Goal: Check status: Check status

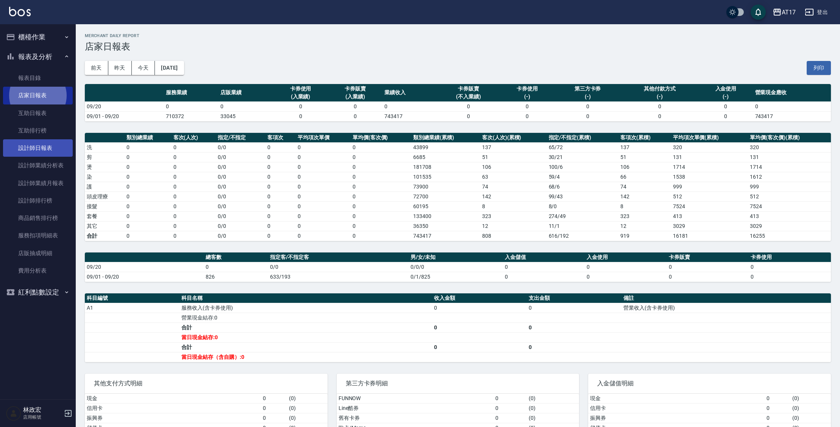
scroll to position [52, 0]
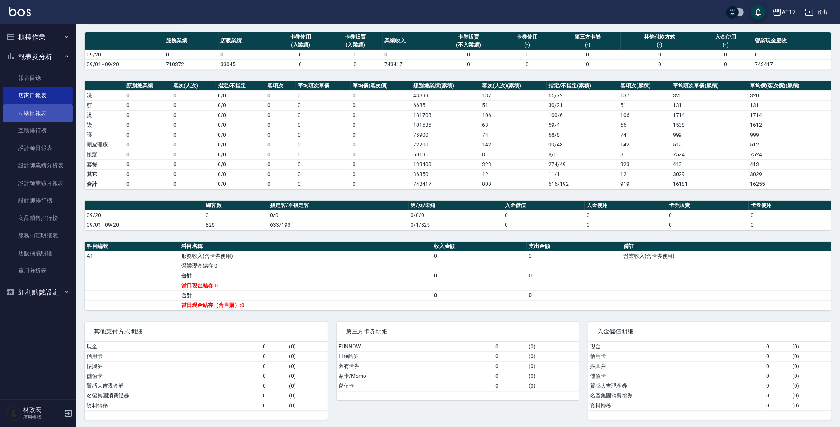
click at [27, 113] on link "互助日報表" at bounding box center [38, 113] width 70 height 17
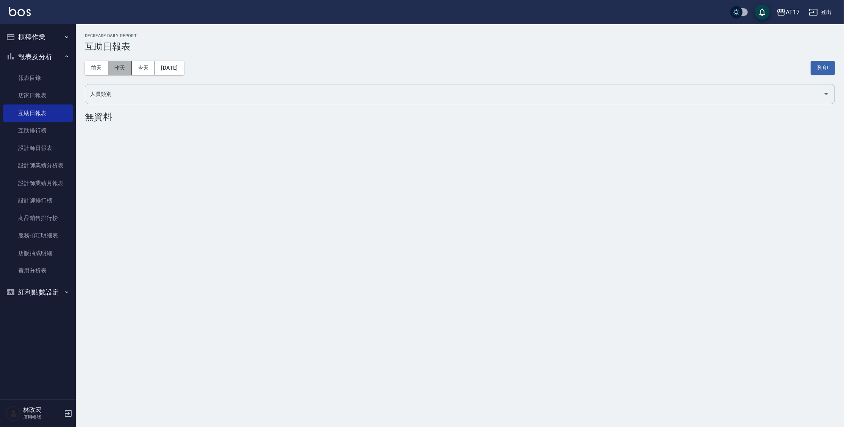
click at [114, 67] on button "昨天" at bounding box center [119, 68] width 23 height 14
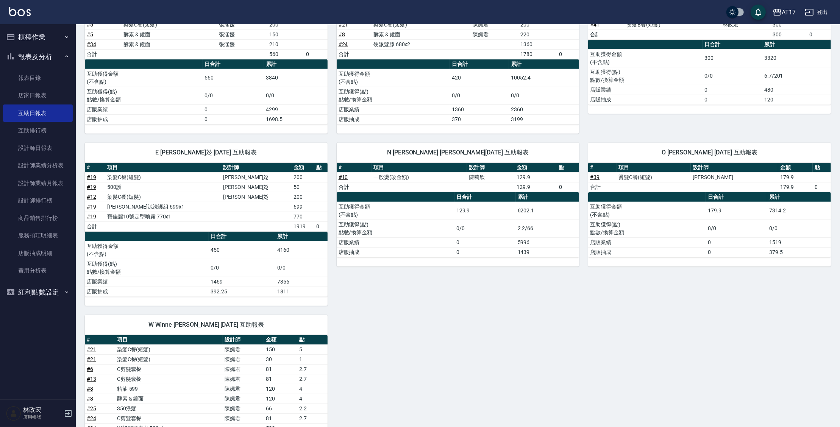
scroll to position [564, 0]
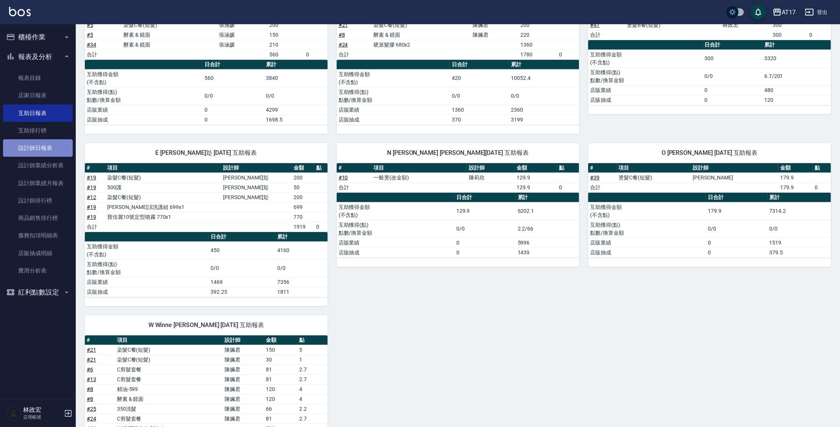
click at [42, 155] on link "設計師日報表" at bounding box center [38, 147] width 70 height 17
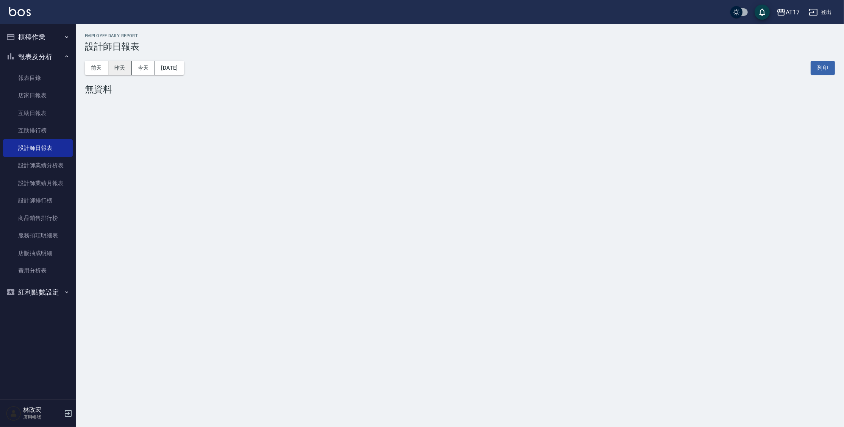
click at [122, 72] on button "昨天" at bounding box center [119, 68] width 23 height 14
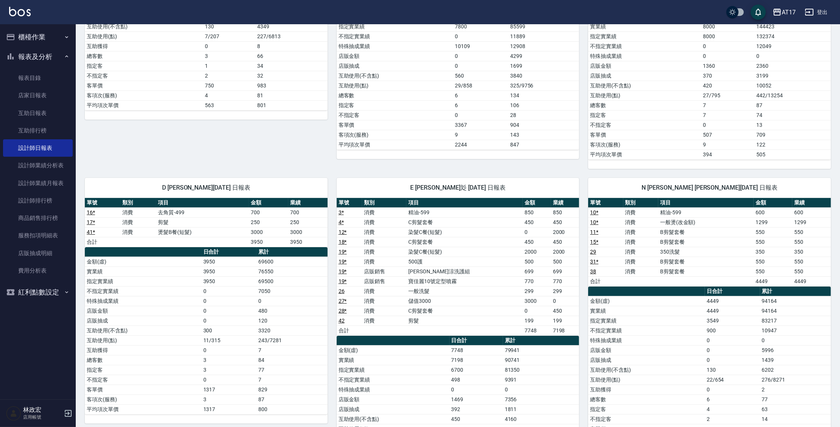
scroll to position [234, 0]
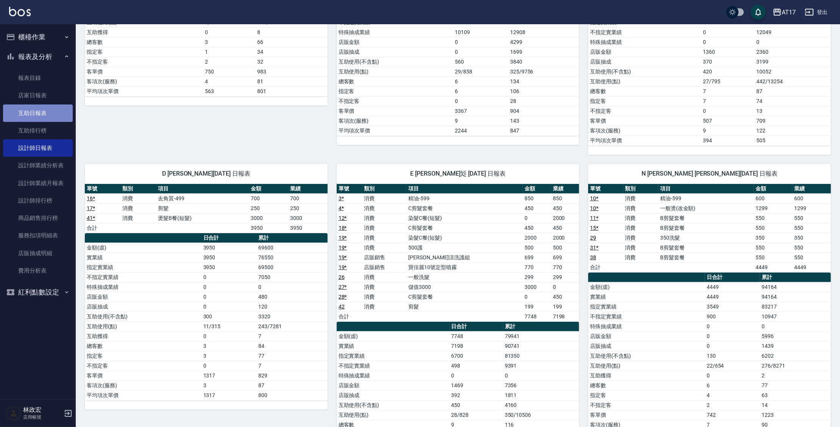
click at [46, 116] on link "互助日報表" at bounding box center [38, 113] width 70 height 17
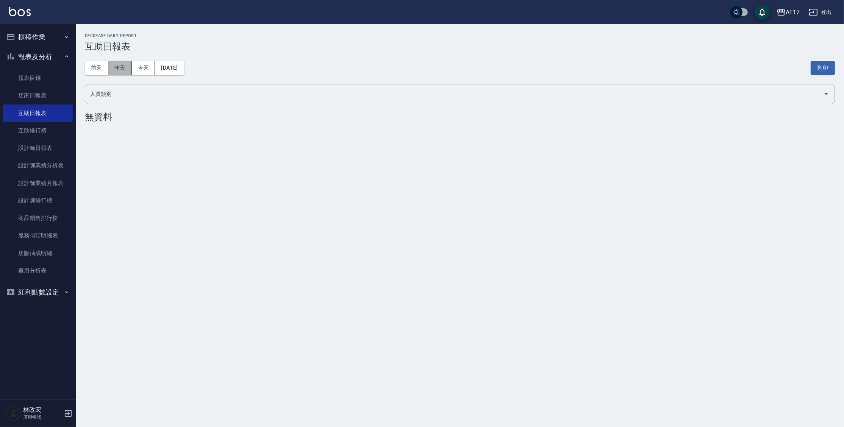
click at [127, 67] on button "昨天" at bounding box center [119, 68] width 23 height 14
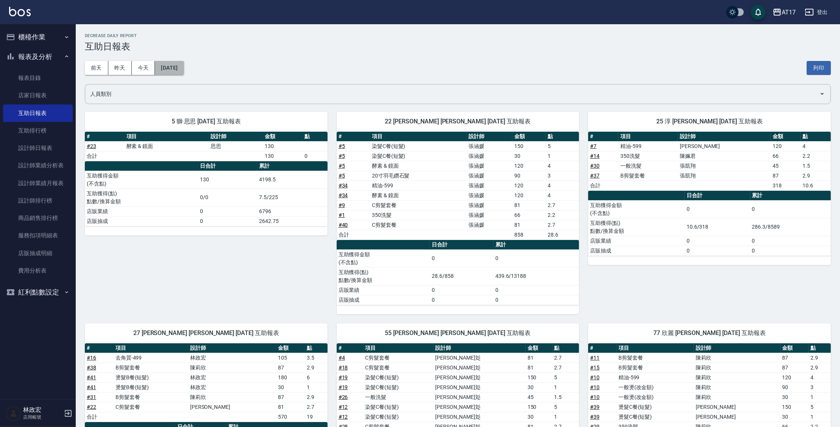
click at [170, 65] on button "2025/09/19" at bounding box center [169, 68] width 29 height 14
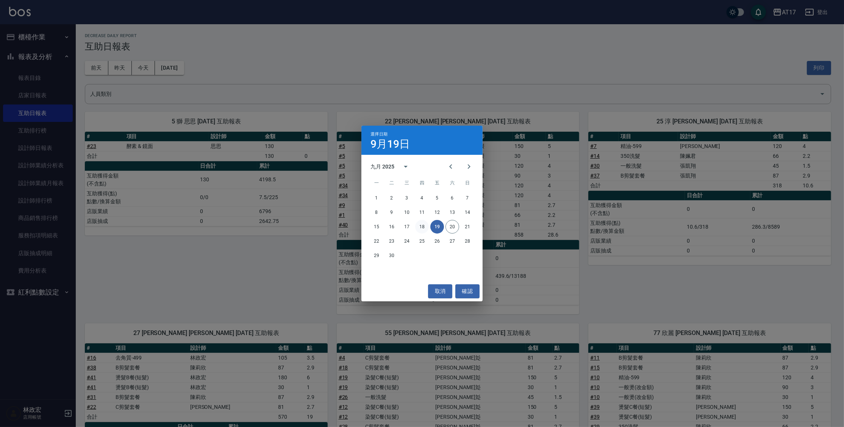
click at [425, 228] on button "18" at bounding box center [422, 227] width 14 height 14
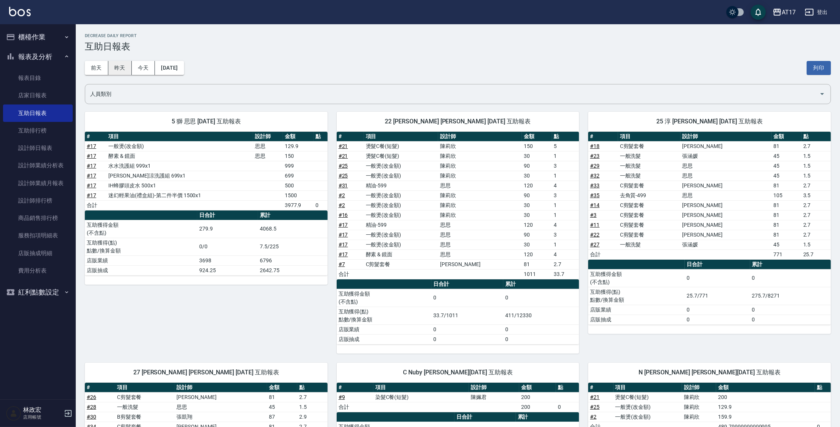
click at [124, 69] on button "昨天" at bounding box center [119, 68] width 23 height 14
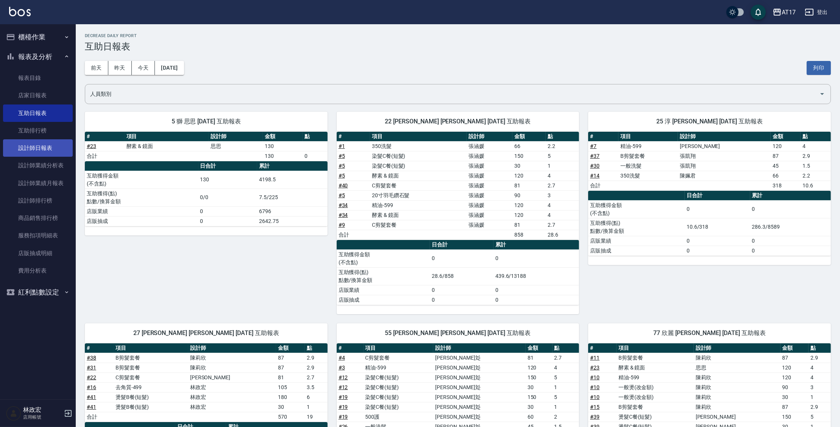
click at [49, 147] on link "設計師日報表" at bounding box center [38, 147] width 70 height 17
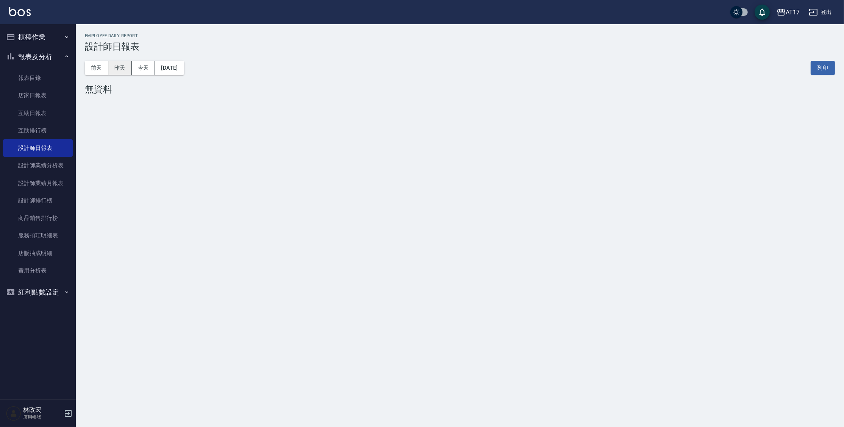
click at [128, 70] on button "昨天" at bounding box center [119, 68] width 23 height 14
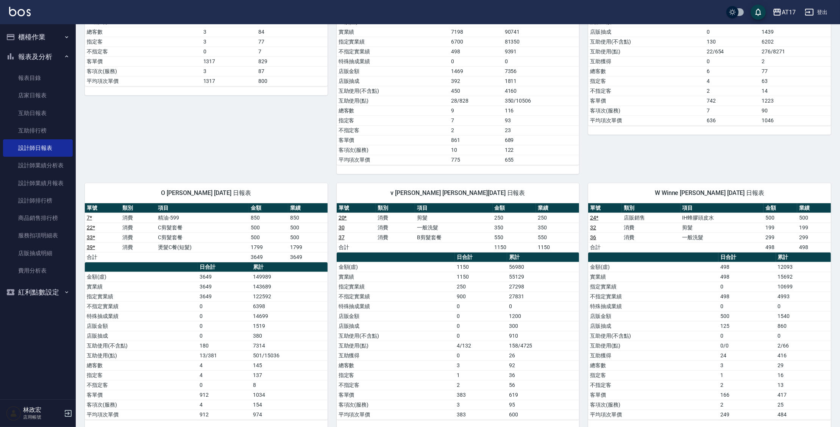
scroll to position [556, 0]
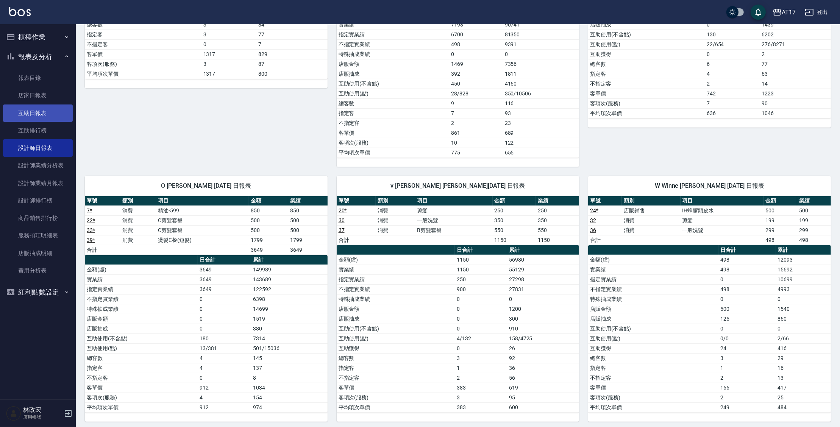
drag, startPoint x: 42, startPoint y: 112, endPoint x: 37, endPoint y: 111, distance: 4.9
click at [42, 111] on link "互助日報表" at bounding box center [38, 113] width 70 height 17
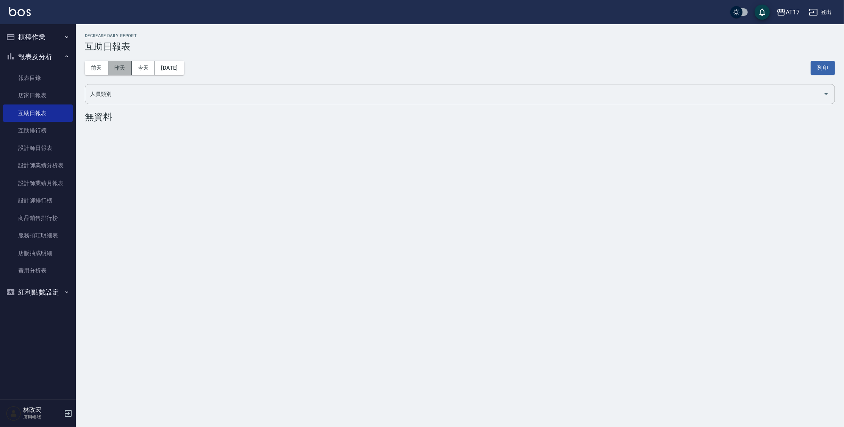
click at [111, 68] on button "昨天" at bounding box center [119, 68] width 23 height 14
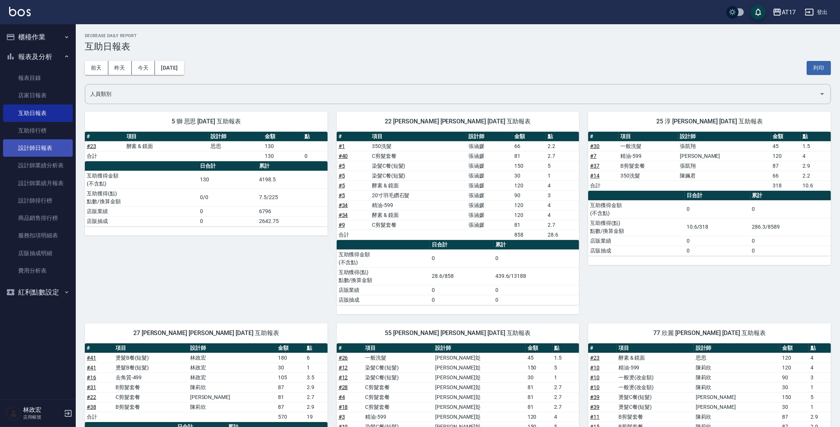
click at [39, 146] on link "設計師日報表" at bounding box center [38, 147] width 70 height 17
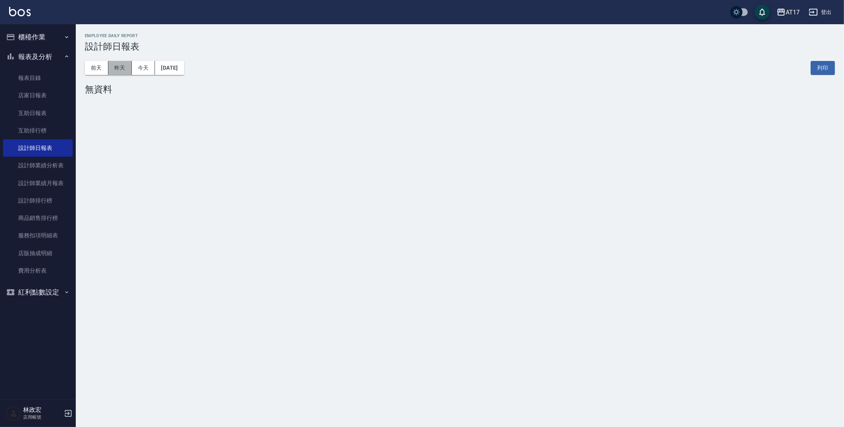
click at [121, 63] on button "昨天" at bounding box center [119, 68] width 23 height 14
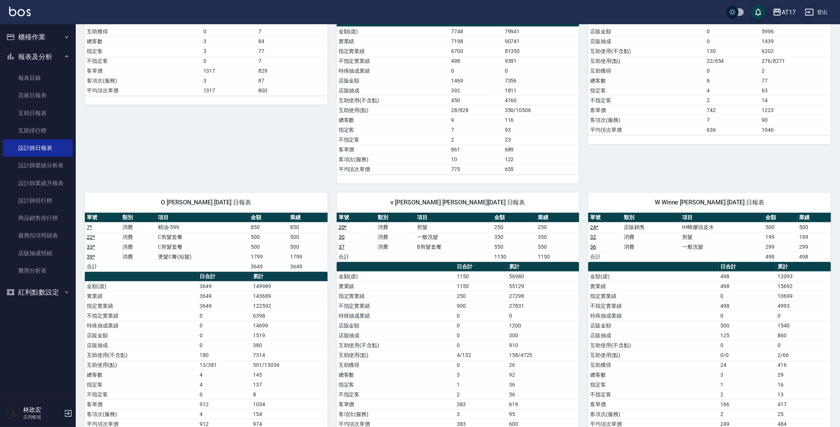
scroll to position [556, 0]
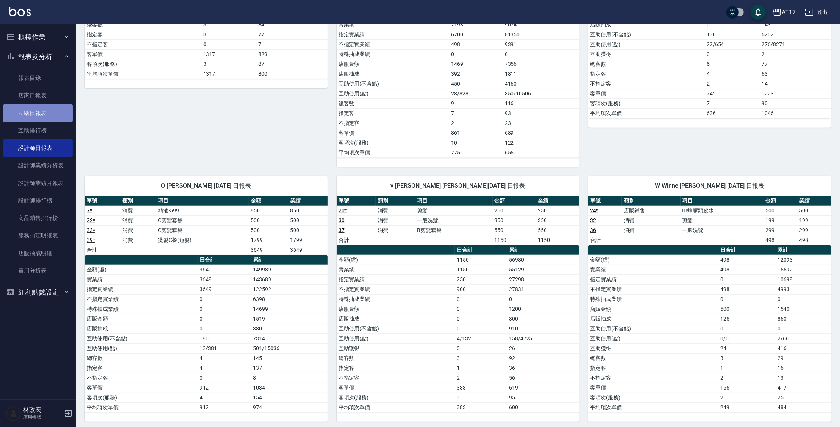
click at [47, 113] on link "互助日報表" at bounding box center [38, 113] width 70 height 17
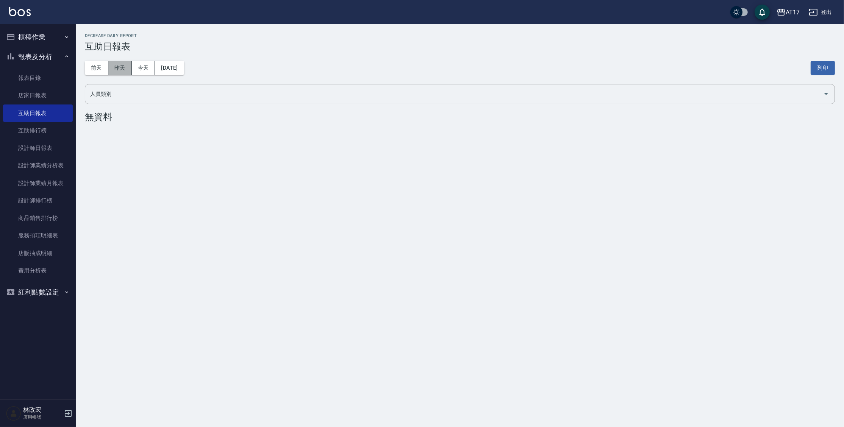
click at [126, 64] on button "昨天" at bounding box center [119, 68] width 23 height 14
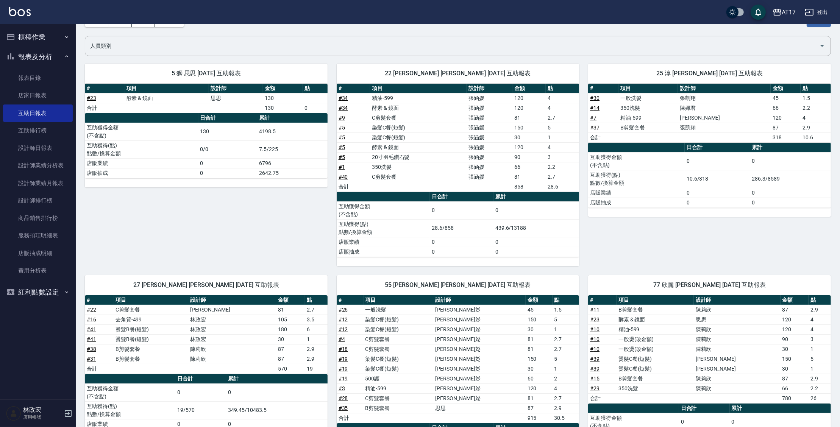
scroll to position [51, 0]
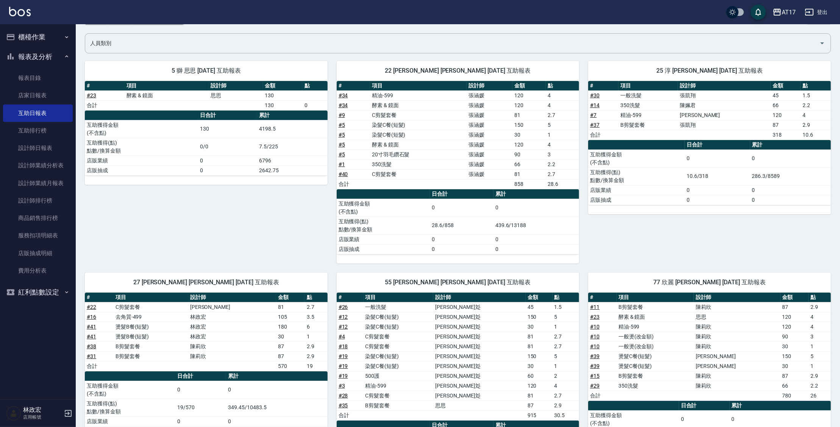
drag, startPoint x: 147, startPoint y: 308, endPoint x: 155, endPoint y: 314, distance: 9.8
click at [149, 309] on td "C剪髮套餐" at bounding box center [151, 307] width 75 height 10
click at [64, 150] on link "設計師日報表" at bounding box center [38, 147] width 70 height 17
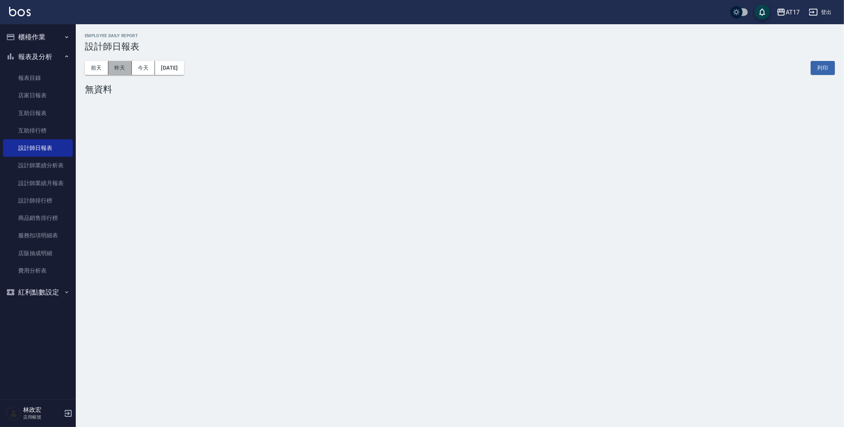
click at [124, 66] on button "昨天" at bounding box center [119, 68] width 23 height 14
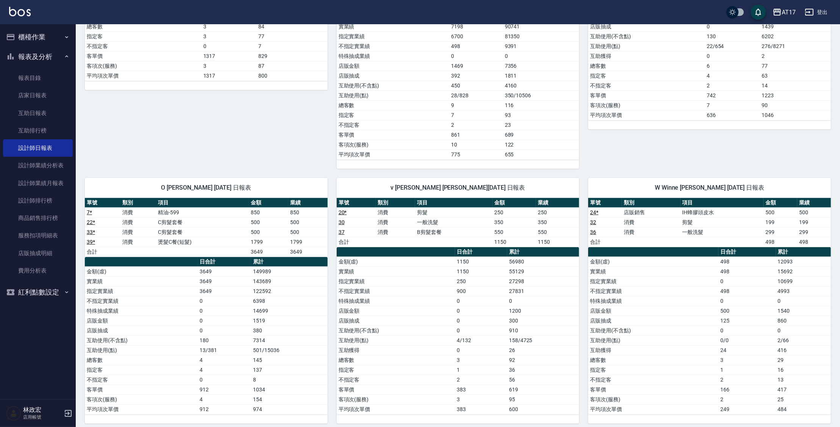
scroll to position [556, 0]
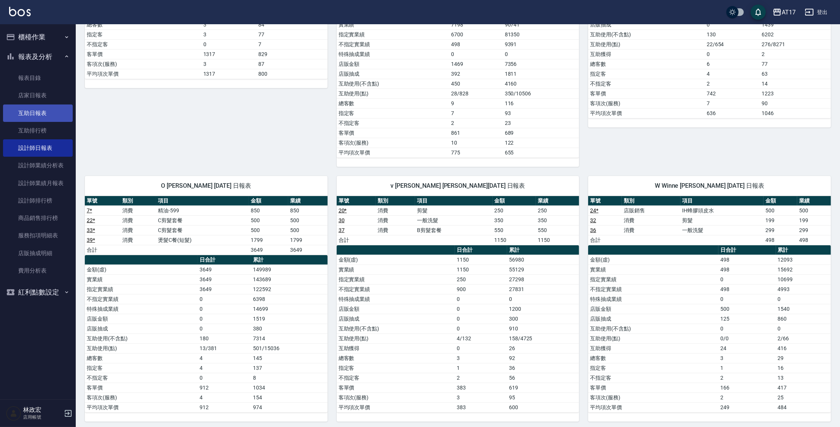
click at [33, 114] on link "互助日報表" at bounding box center [38, 113] width 70 height 17
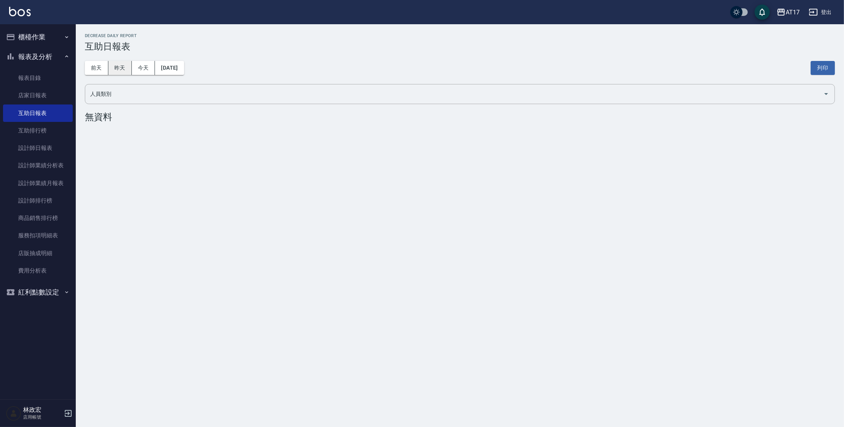
click at [127, 64] on button "昨天" at bounding box center [119, 68] width 23 height 14
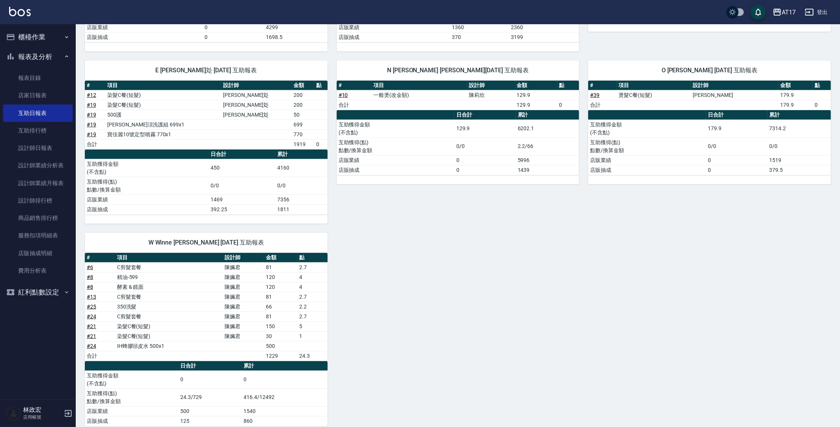
scroll to position [647, 0]
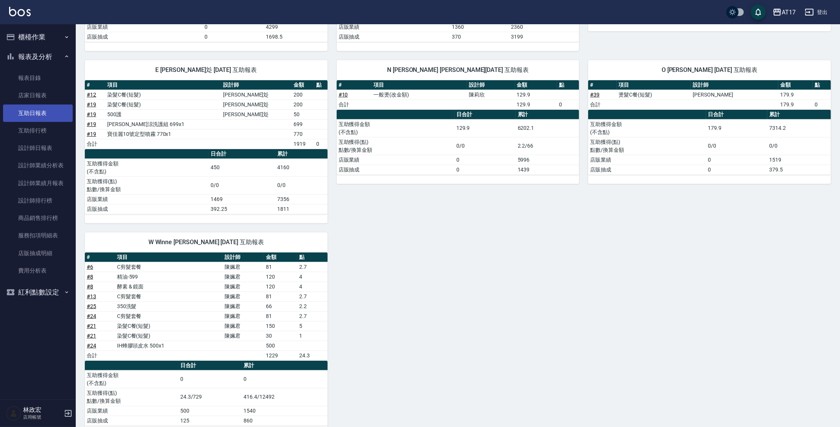
click at [58, 113] on link "互助日報表" at bounding box center [38, 113] width 70 height 17
click at [60, 150] on link "設計師日報表" at bounding box center [38, 147] width 70 height 17
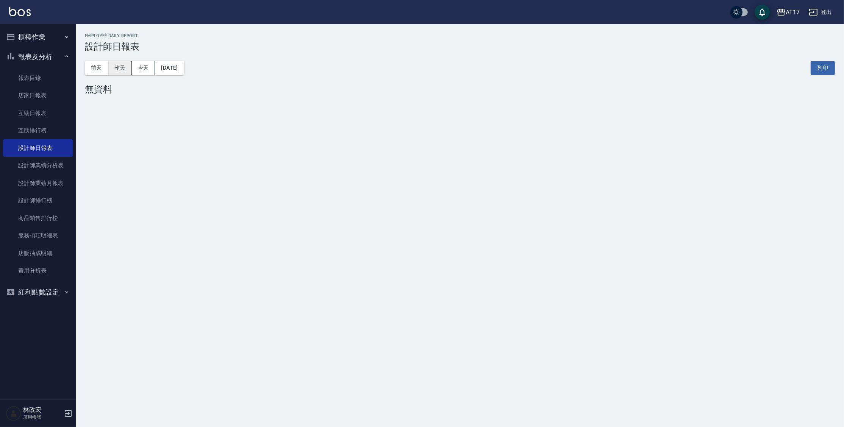
click at [120, 66] on button "昨天" at bounding box center [119, 68] width 23 height 14
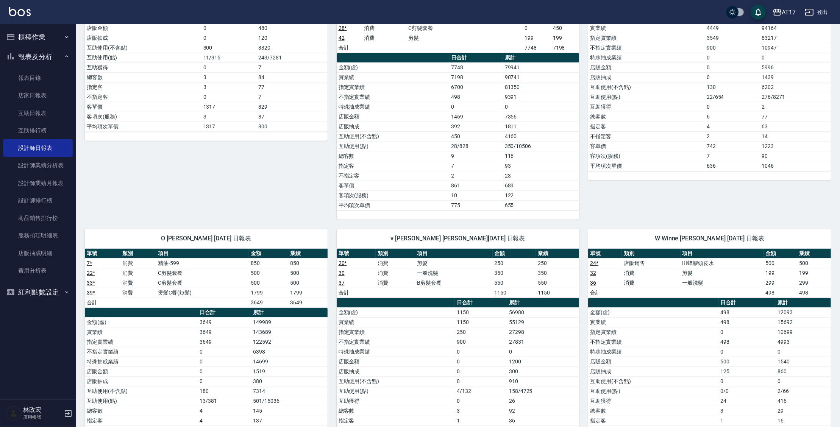
scroll to position [511, 0]
